Goal: Task Accomplishment & Management: Use online tool/utility

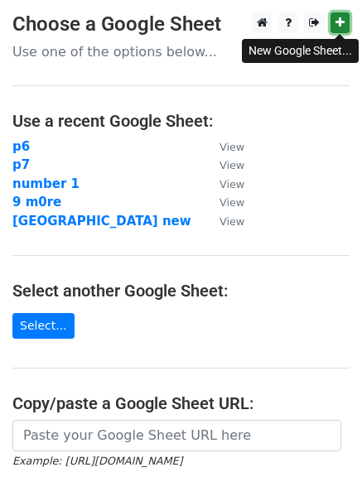
click at [339, 26] on icon at bounding box center [339, 23] width 9 height 12
click at [337, 22] on icon at bounding box center [339, 23] width 9 height 12
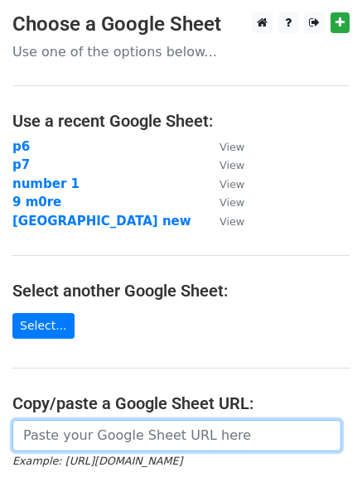
click at [98, 444] on input "url" at bounding box center [176, 435] width 329 height 31
paste input "[URL][DOMAIN_NAME]"
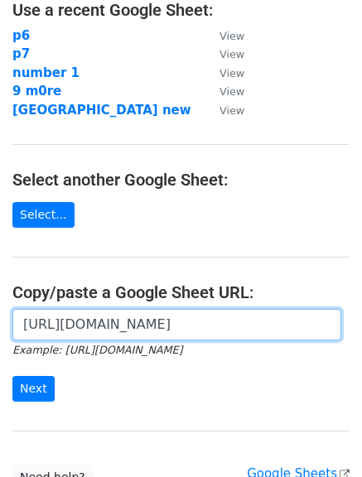
scroll to position [114, 0]
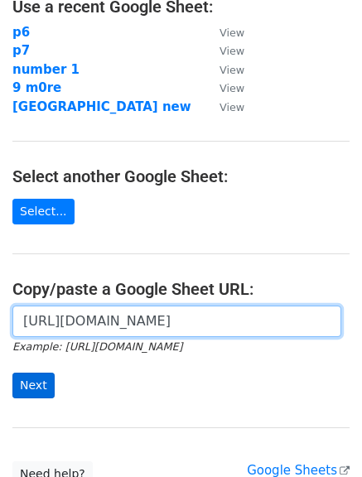
type input "[URL][DOMAIN_NAME]"
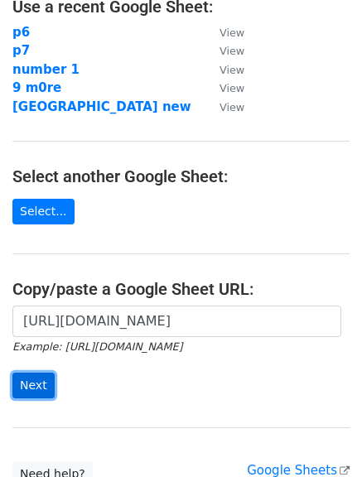
click at [30, 390] on input "Next" at bounding box center [33, 385] width 42 height 26
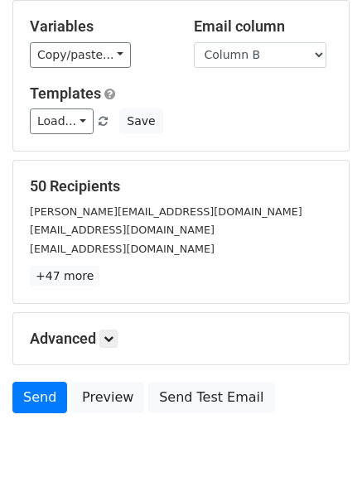
scroll to position [92, 0]
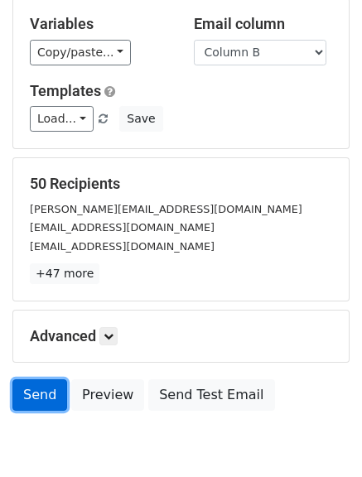
click at [36, 403] on link "Send" at bounding box center [39, 394] width 55 height 31
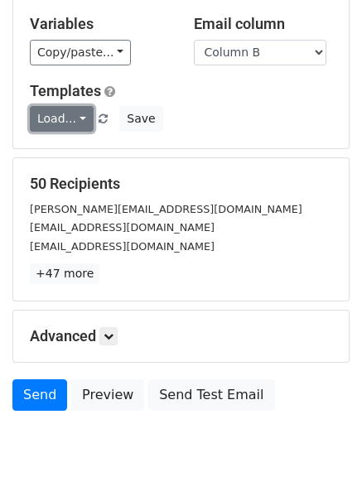
click at [83, 122] on link "Load..." at bounding box center [62, 119] width 64 height 26
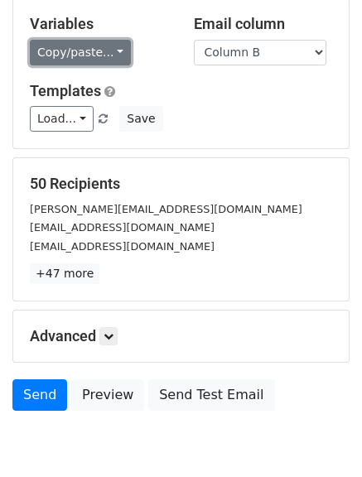
click at [109, 51] on link "Copy/paste..." at bounding box center [80, 53] width 101 height 26
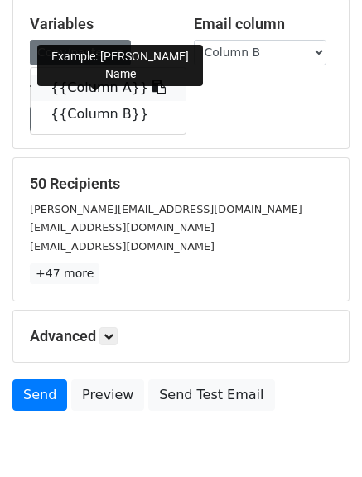
click at [105, 84] on link "{{Column A}}" at bounding box center [108, 87] width 155 height 26
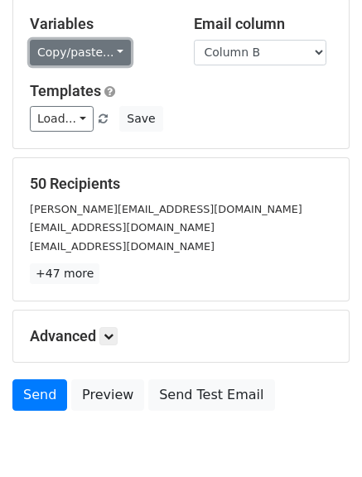
click at [97, 46] on link "Copy/paste..." at bounding box center [80, 53] width 101 height 26
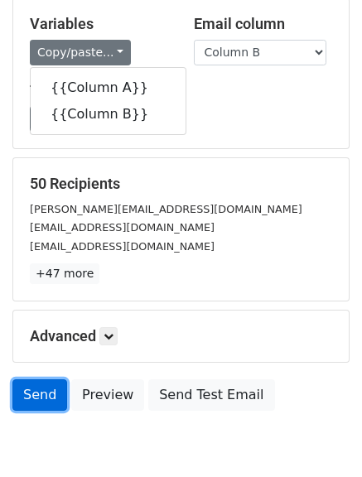
click at [41, 399] on link "Send" at bounding box center [39, 394] width 55 height 31
